Goal: Find contact information: Obtain details needed to contact an individual or organization

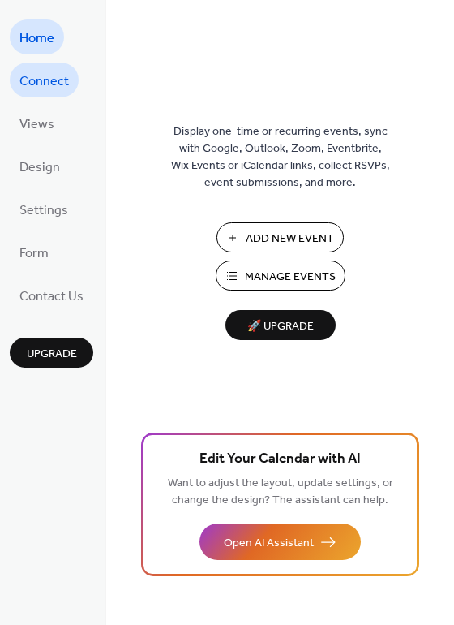
click at [76, 84] on link "Connect" at bounding box center [44, 79] width 69 height 35
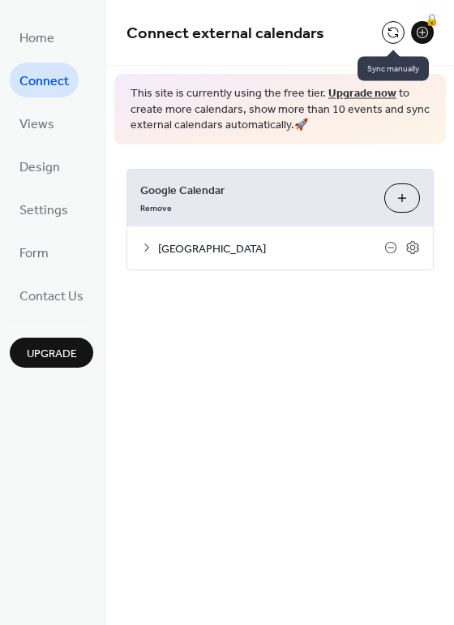
click at [385, 32] on button at bounding box center [393, 32] width 23 height 23
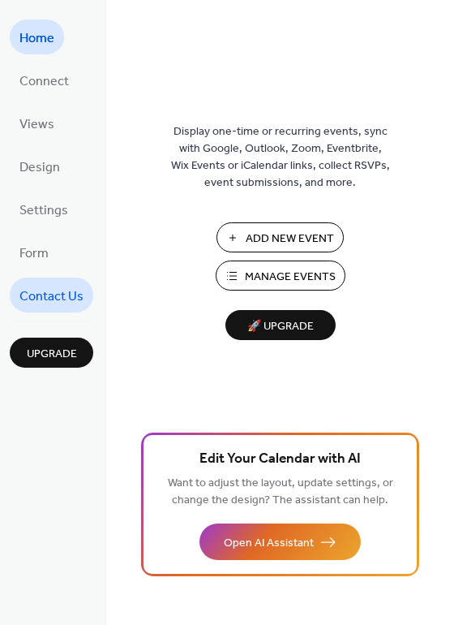
click at [58, 303] on span "Contact Us" at bounding box center [51, 296] width 64 height 25
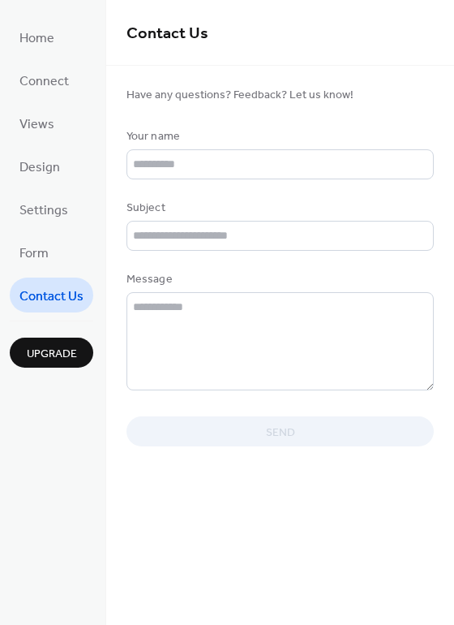
click at [224, 524] on div "Contact Us Have any questions? Feedback? Let us know! Your name Subject Message…" at bounding box center [280, 312] width 348 height 625
drag, startPoint x: 19, startPoint y: 455, endPoint x: 41, endPoint y: 555, distance: 102.0
click at [41, 555] on div "Home Connect Views Design Settings Form Contact Us Upgrade" at bounding box center [53, 312] width 106 height 625
click at [7, 140] on div "Home Connect Views Design Settings Form Contact Us Upgrade" at bounding box center [53, 312] width 106 height 625
click at [78, 99] on ul "Home Connect Views Design Settings Form Contact Us" at bounding box center [52, 165] width 84 height 293
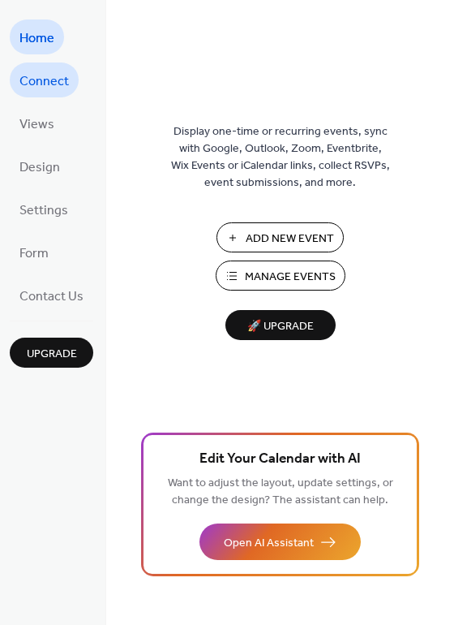
click at [58, 87] on span "Connect" at bounding box center [44, 81] width 50 height 25
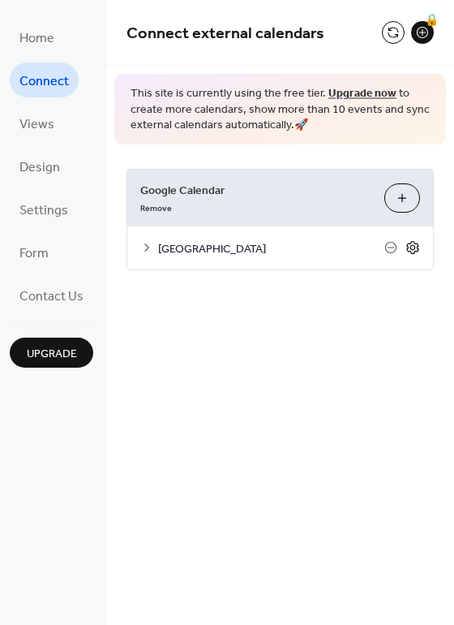
click at [411, 251] on icon at bounding box center [413, 247] width 15 height 15
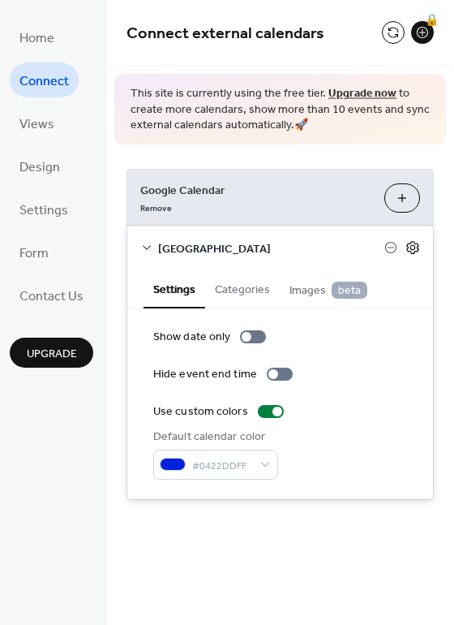
click at [411, 251] on icon at bounding box center [413, 247] width 15 height 15
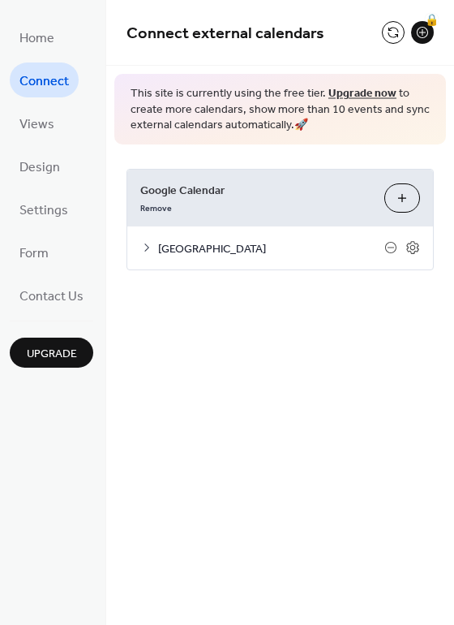
click at [61, 86] on span "Connect" at bounding box center [44, 81] width 50 height 25
